Goal: Task Accomplishment & Management: Complete application form

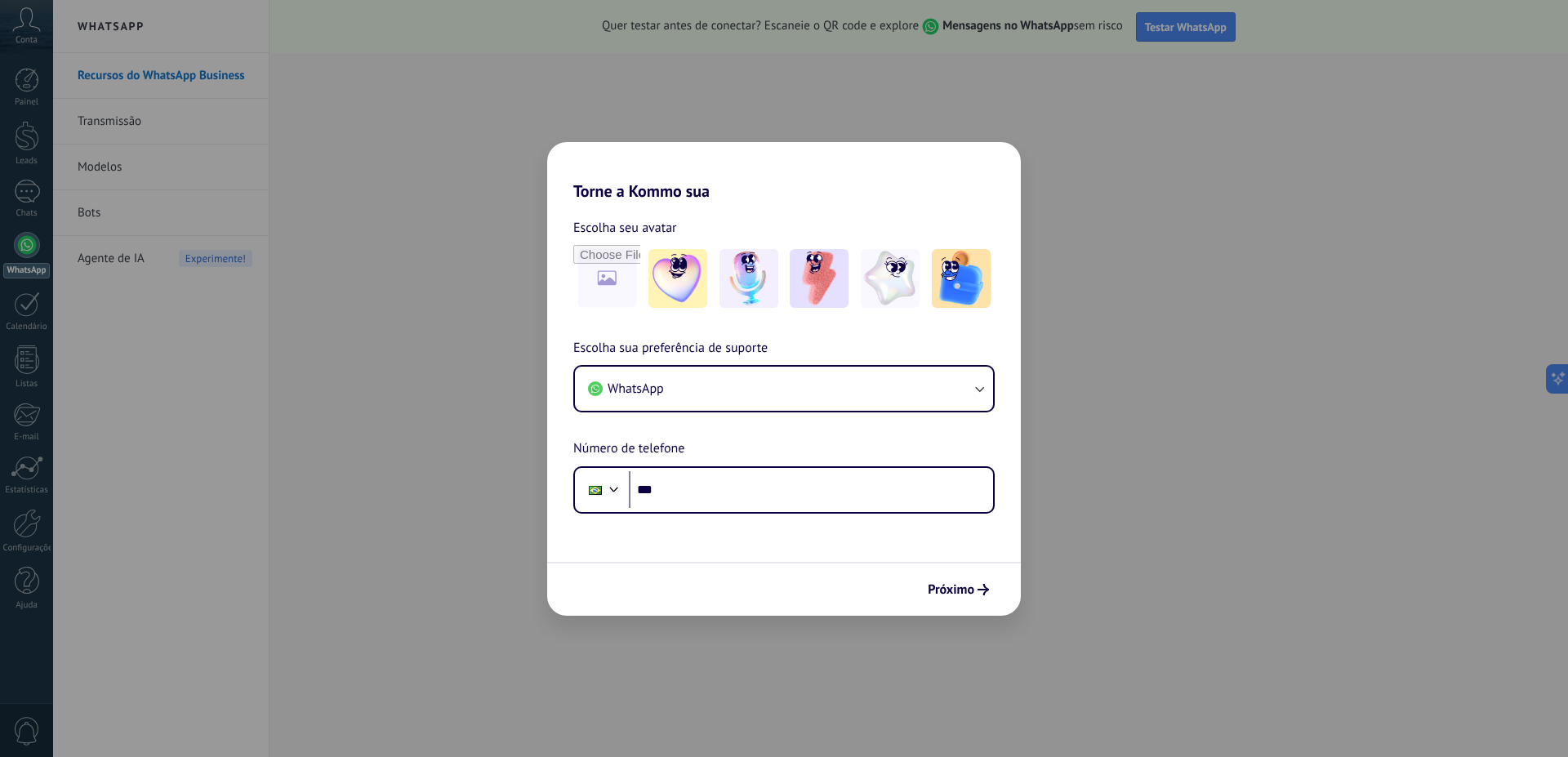
click at [1068, 347] on div "Torne a Kommo sua Escolha seu avatar Escolha sua preferência de suporte WhatsAp…" at bounding box center [784, 378] width 1568 height 757
click at [973, 588] on span "Próximo" at bounding box center [951, 590] width 46 height 12
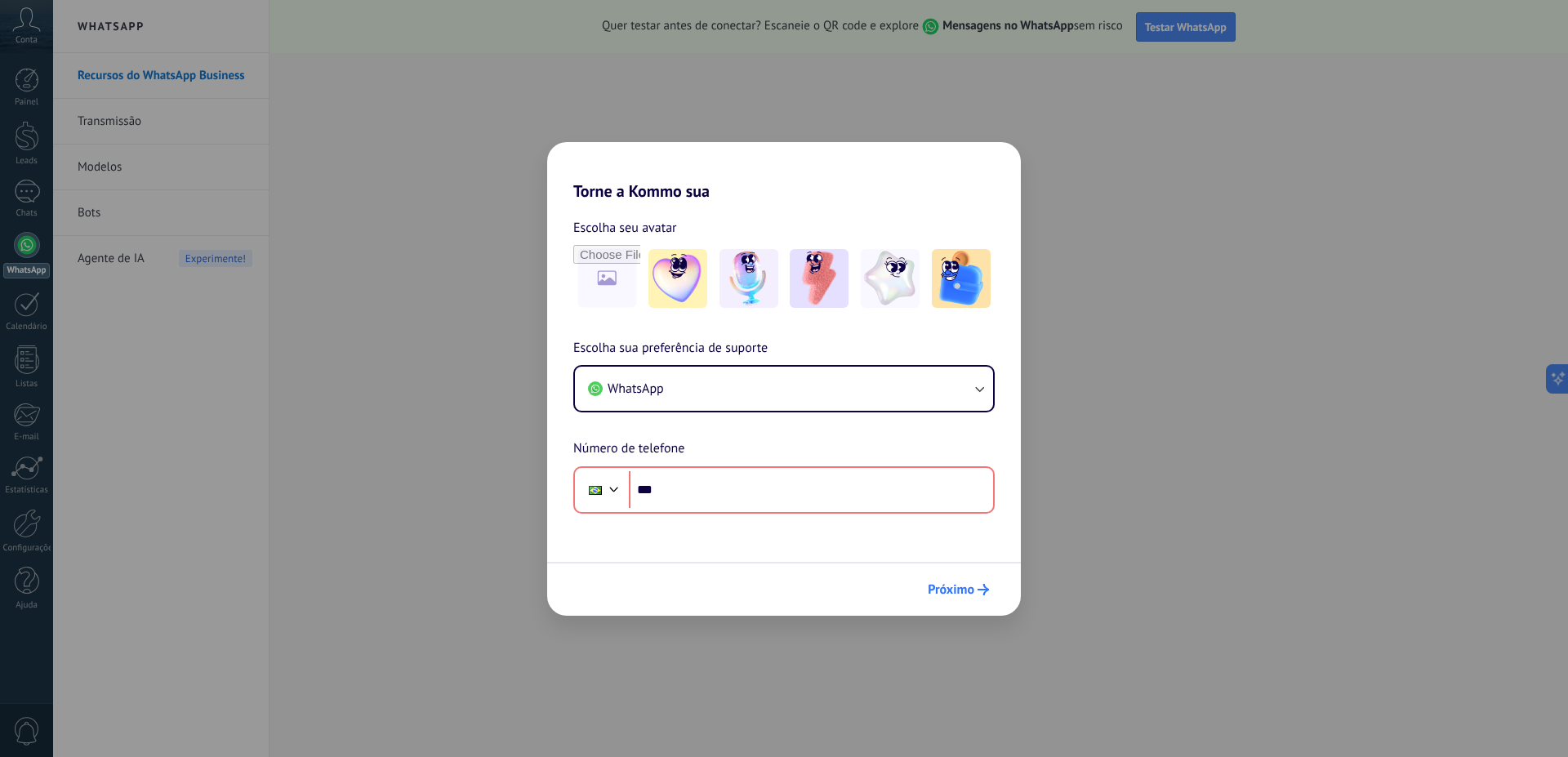
click at [966, 588] on span "Próximo" at bounding box center [951, 590] width 46 height 12
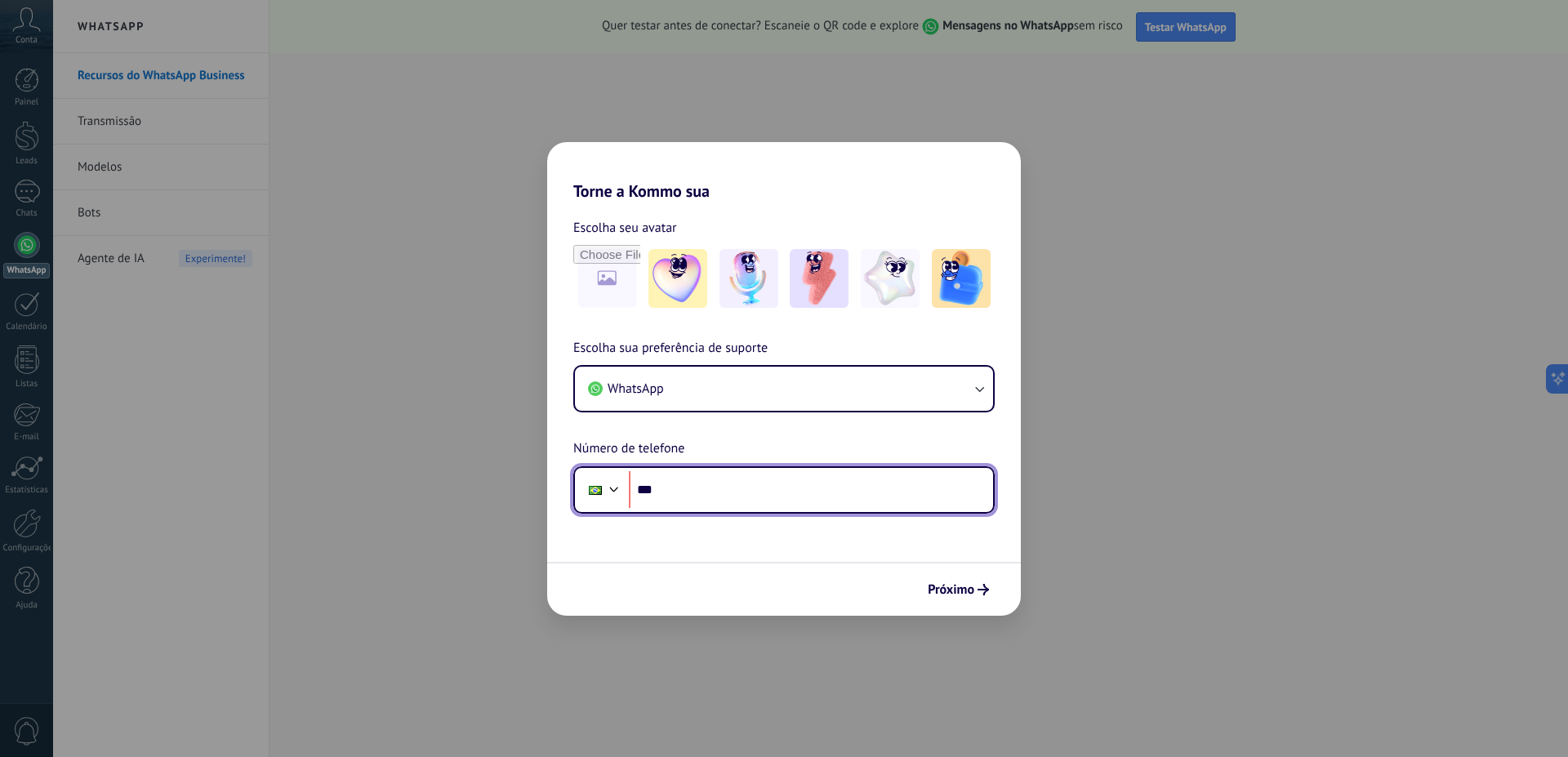
click at [843, 488] on input "***" at bounding box center [811, 490] width 364 height 38
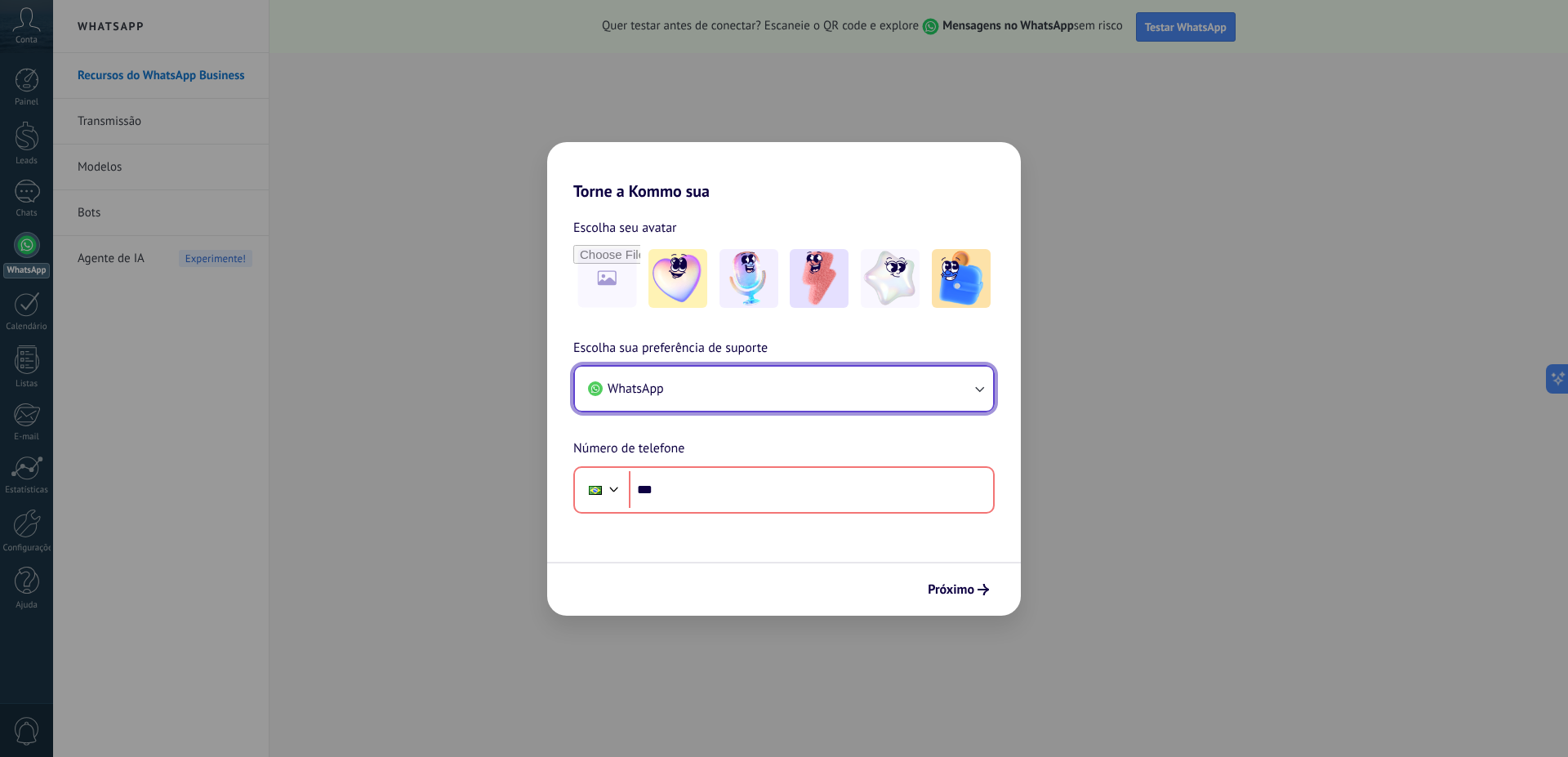
click at [971, 390] on icon "button" at bounding box center [979, 388] width 16 height 16
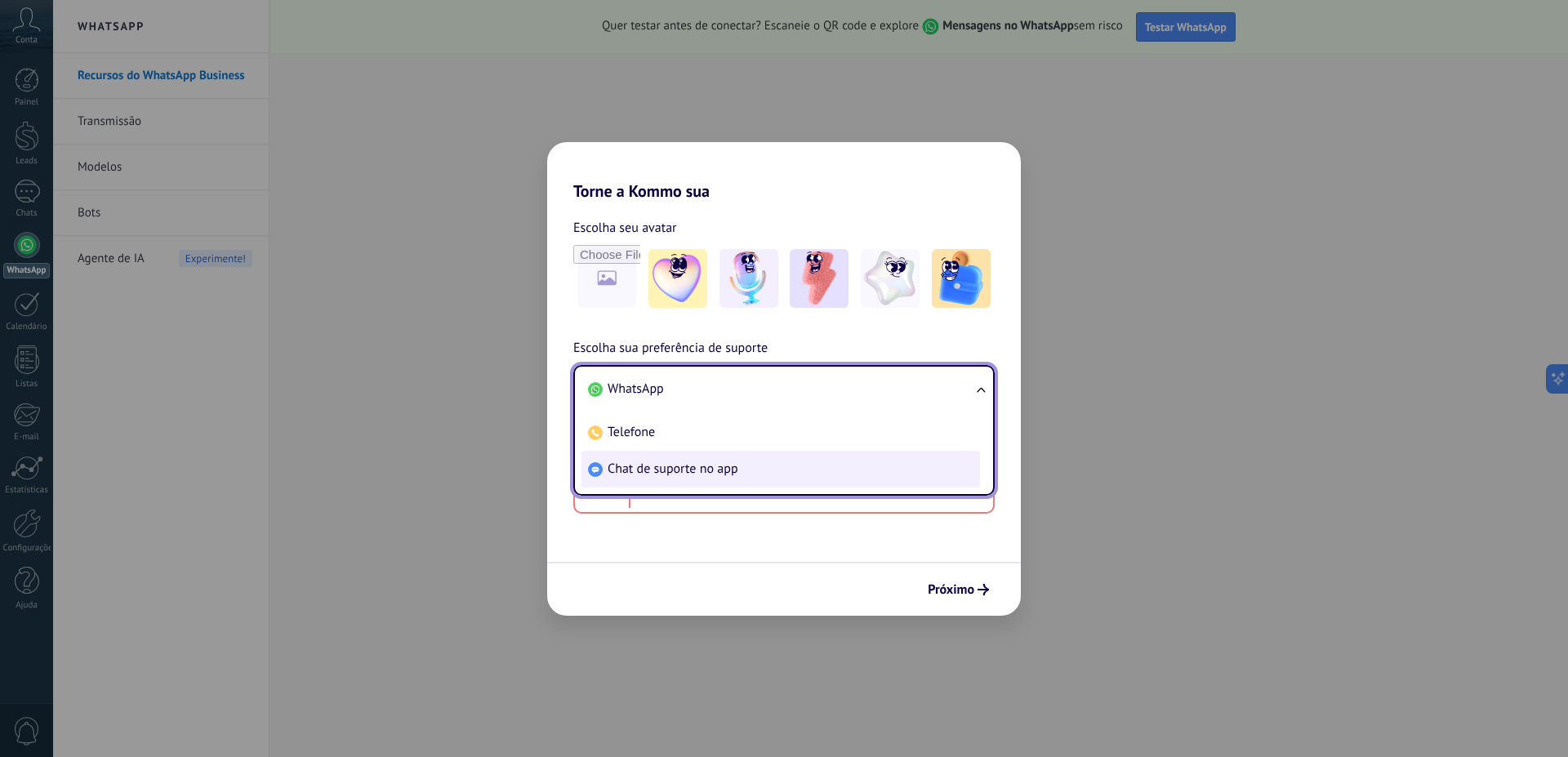
click at [743, 477] on li "Chat de suporte no app" at bounding box center [781, 469] width 399 height 37
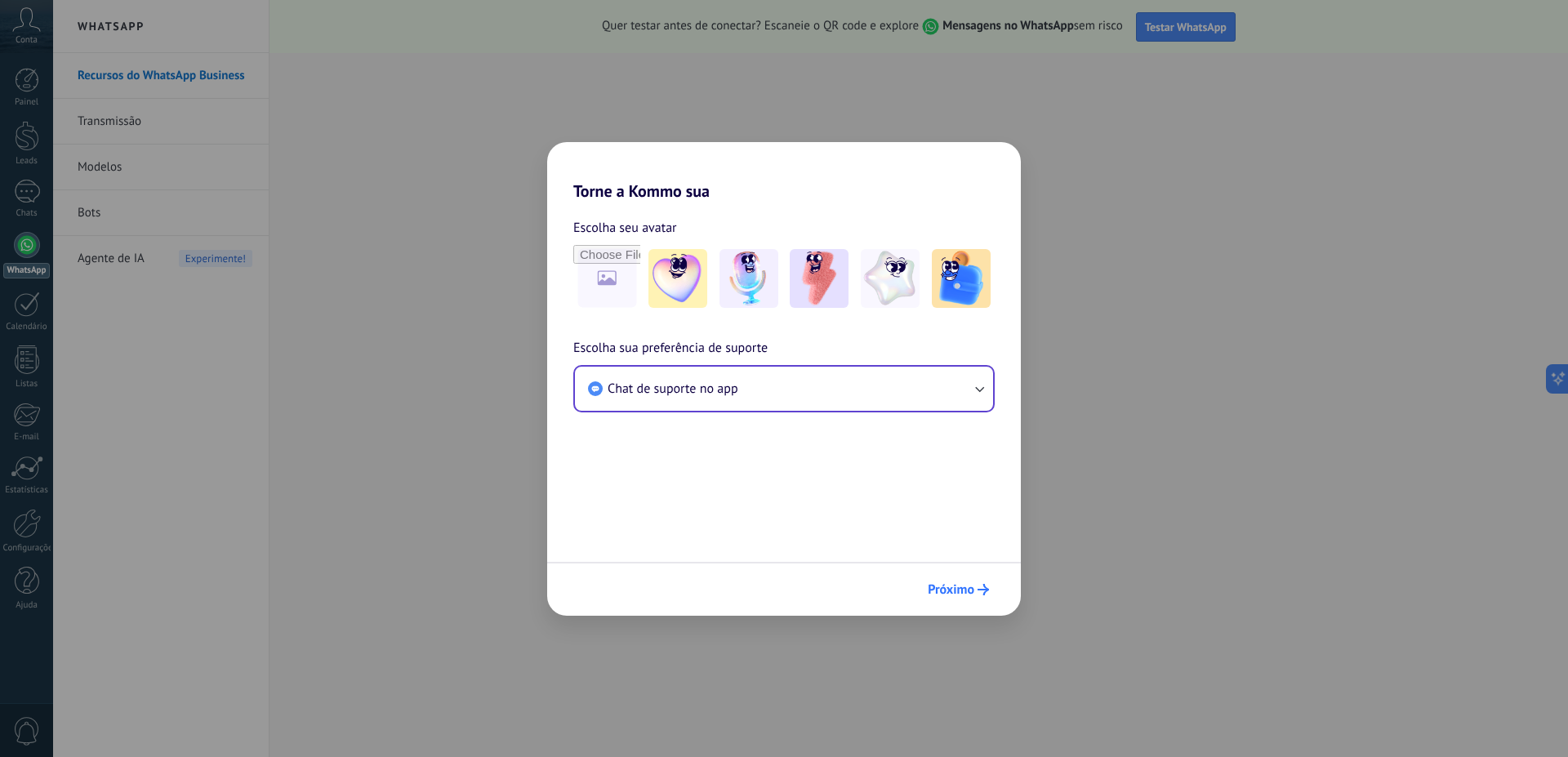
click at [950, 599] on button "Próximo" at bounding box center [958, 589] width 76 height 28
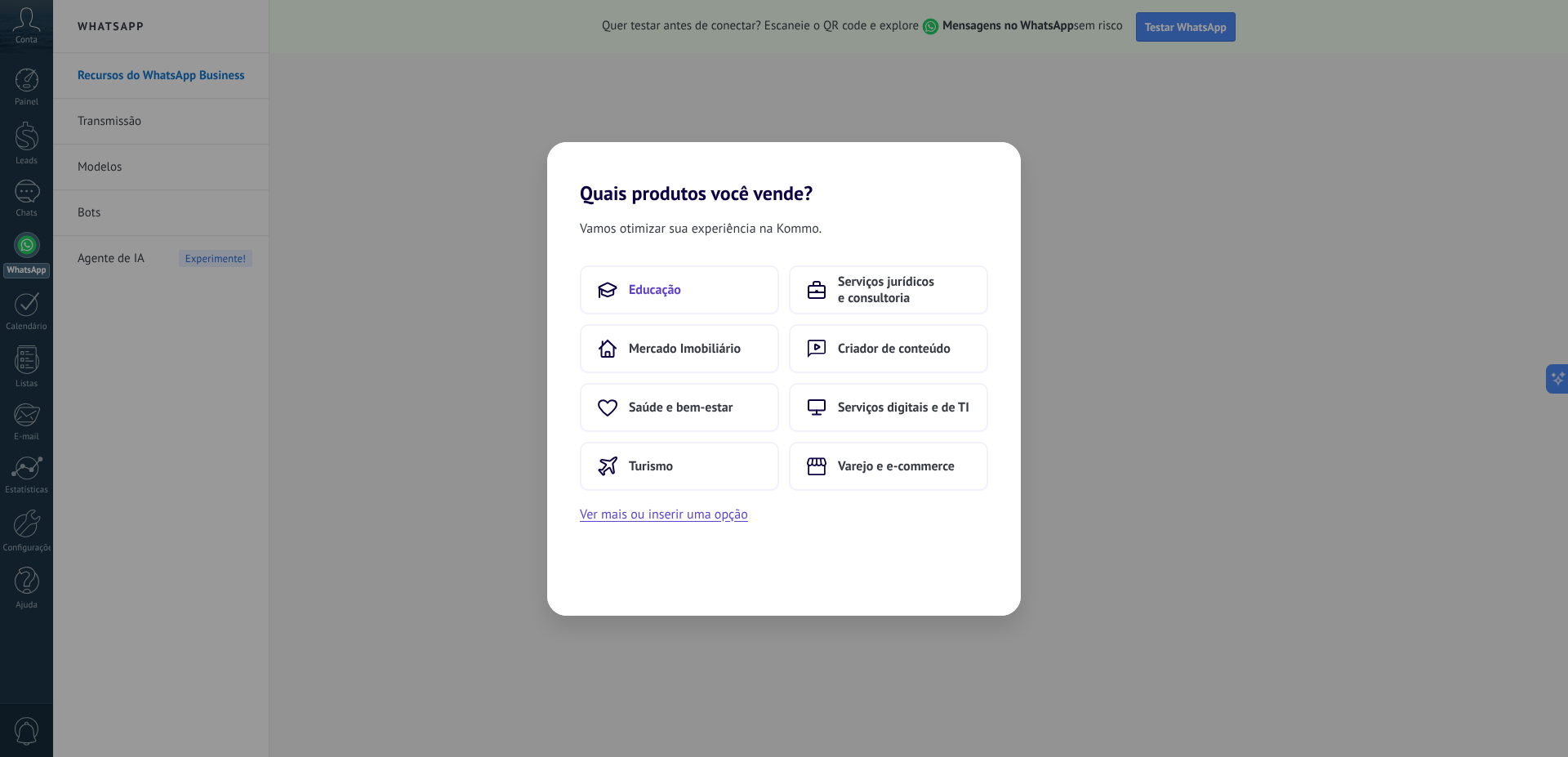
click at [722, 306] on button "Educação" at bounding box center [679, 290] width 199 height 49
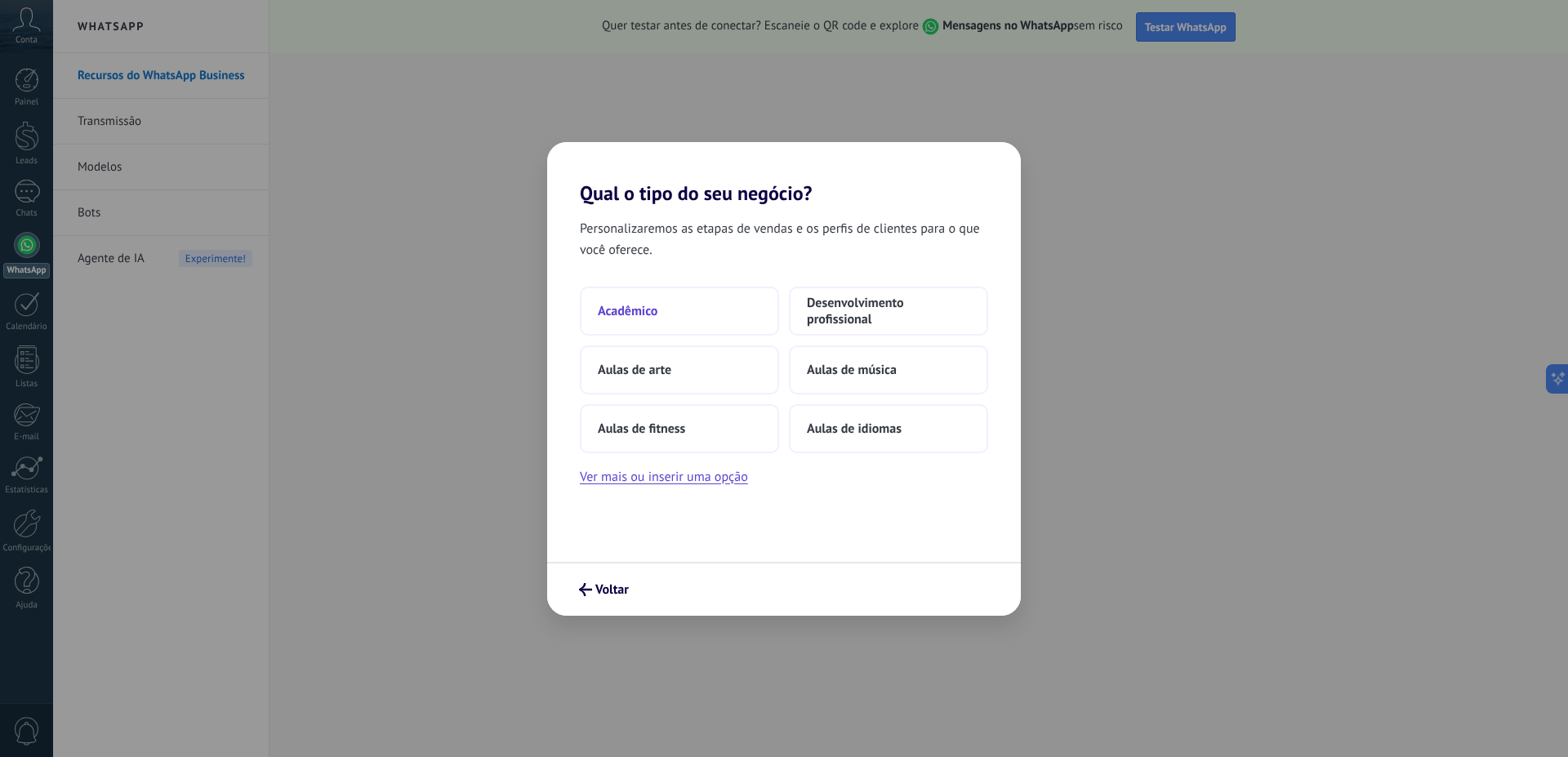
click at [703, 315] on button "Acadêmico" at bounding box center [679, 311] width 199 height 49
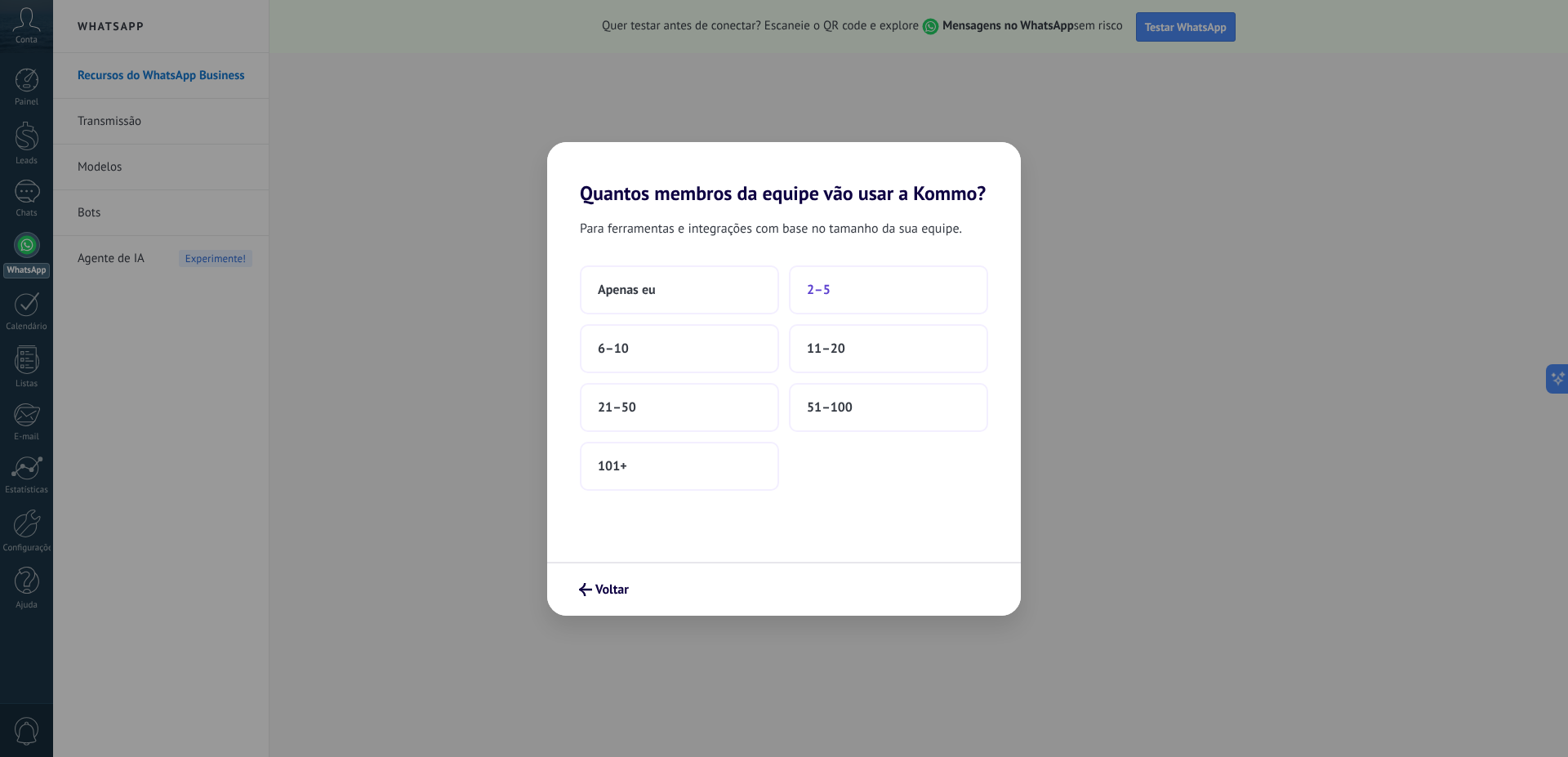
click at [852, 299] on button "2–5" at bounding box center [889, 290] width 199 height 49
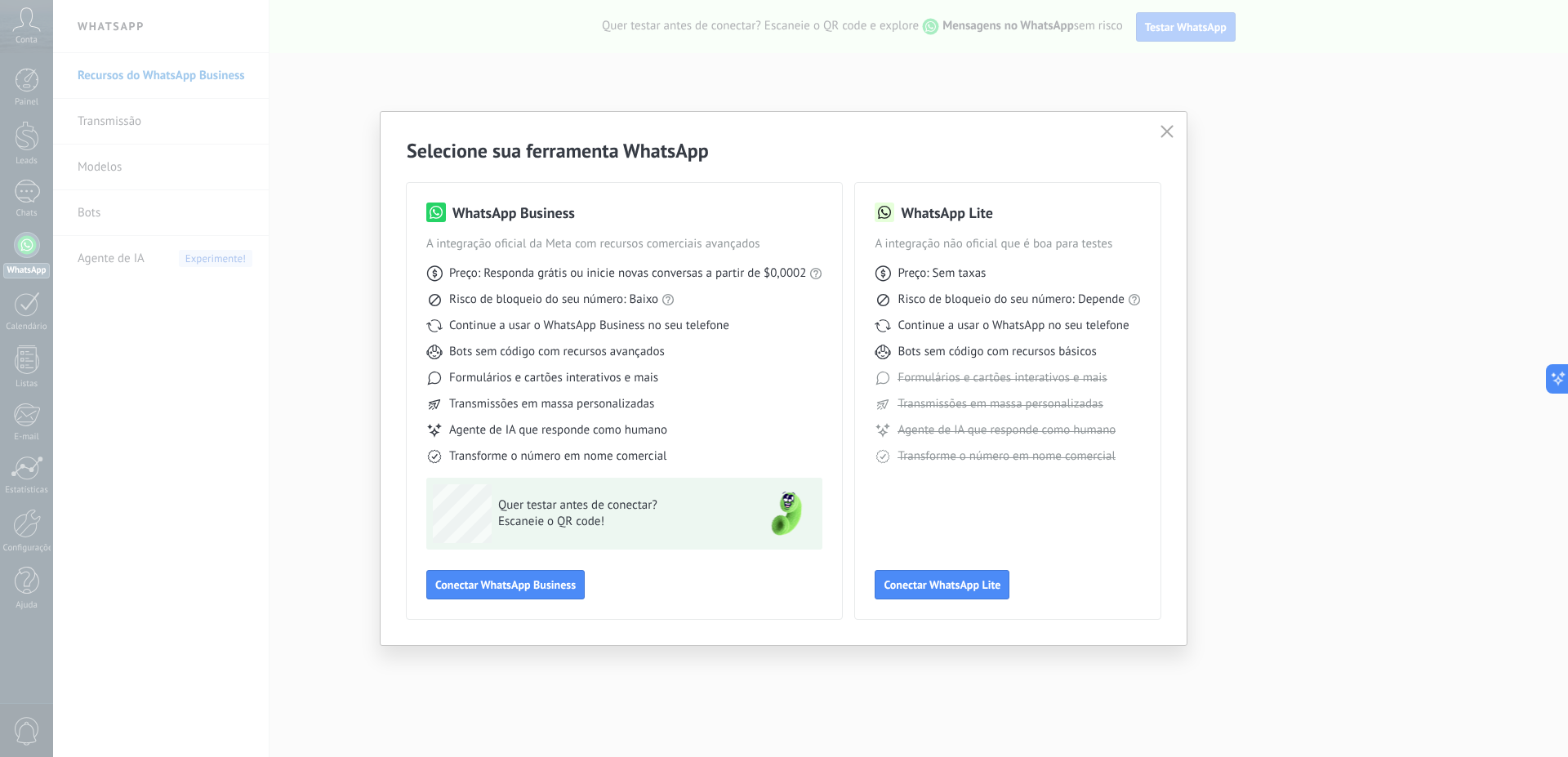
drag, startPoint x: 1165, startPoint y: 126, endPoint x: 1156, endPoint y: 139, distance: 15.8
click at [1165, 126] on icon "button" at bounding box center [1167, 131] width 14 height 14
